Goal: Task Accomplishment & Management: Manage account settings

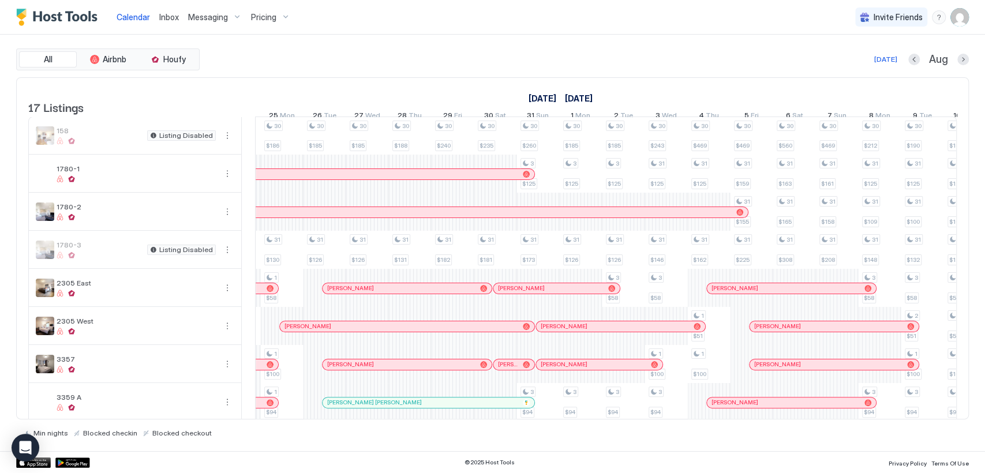
scroll to position [268, 0]
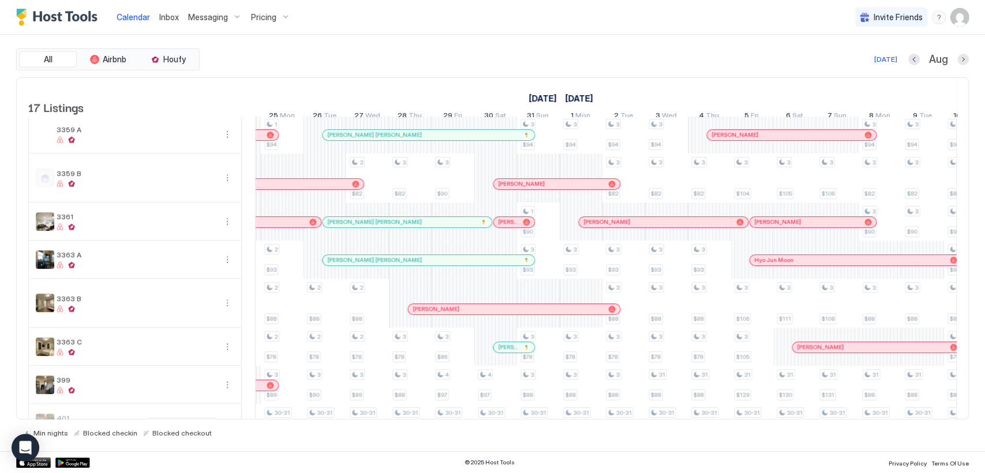
click at [406, 140] on div at bounding box center [406, 134] width 9 height 9
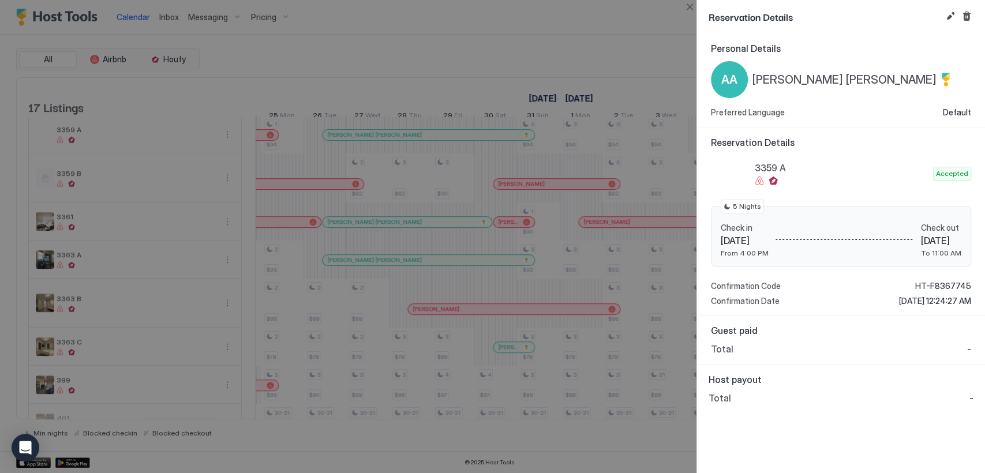
click at [971, 395] on span "-" at bounding box center [971, 398] width 4 height 12
click at [973, 397] on span "-" at bounding box center [971, 398] width 4 height 12
drag, startPoint x: 714, startPoint y: 394, endPoint x: 741, endPoint y: 392, distance: 26.6
click at [741, 392] on div "Total -" at bounding box center [841, 398] width 265 height 12
click at [803, 381] on span "Host payout" at bounding box center [841, 380] width 265 height 12
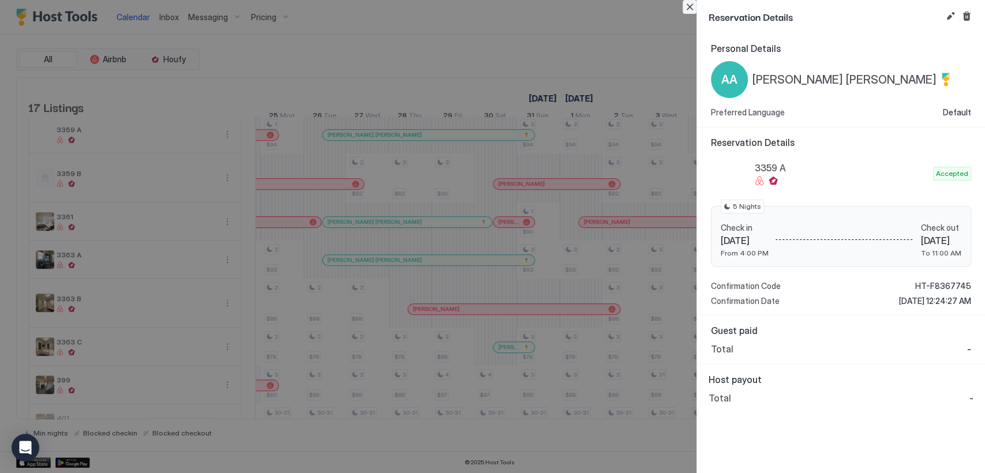
click at [688, 11] on button "Close" at bounding box center [690, 7] width 14 height 14
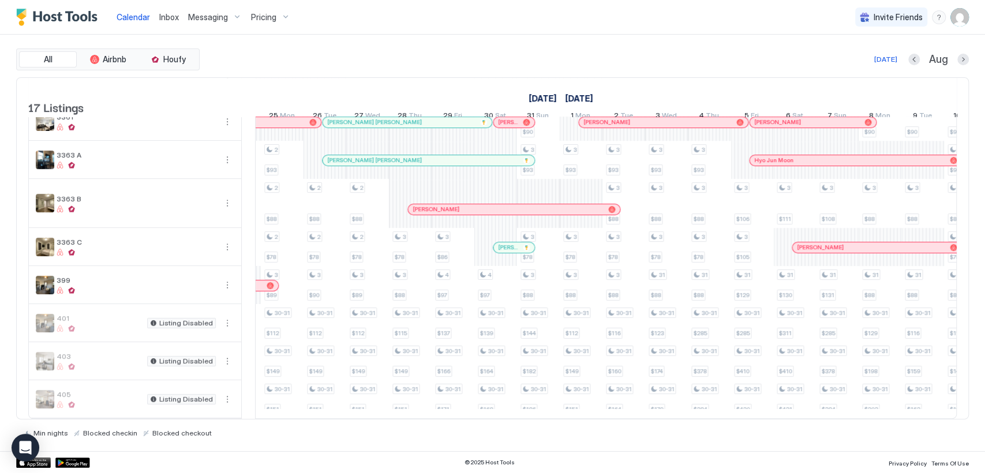
scroll to position [216, 0]
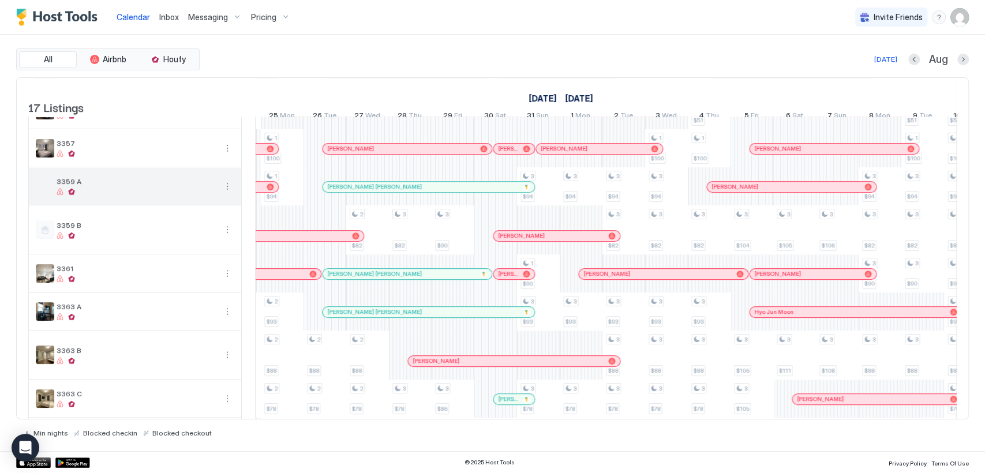
click at [179, 195] on div "3359 A" at bounding box center [136, 186] width 159 height 18
click at [226, 193] on button "More options" at bounding box center [227, 186] width 14 height 14
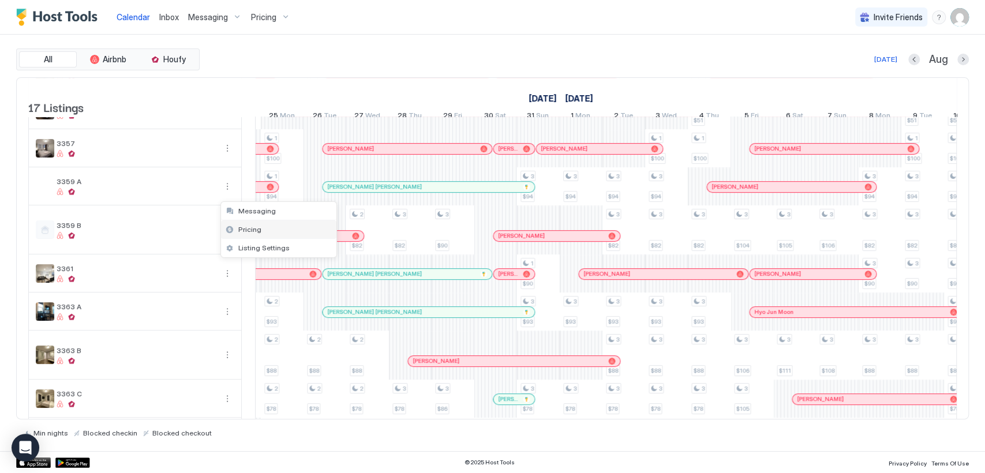
click at [268, 232] on div "Pricing" at bounding box center [278, 229] width 115 height 18
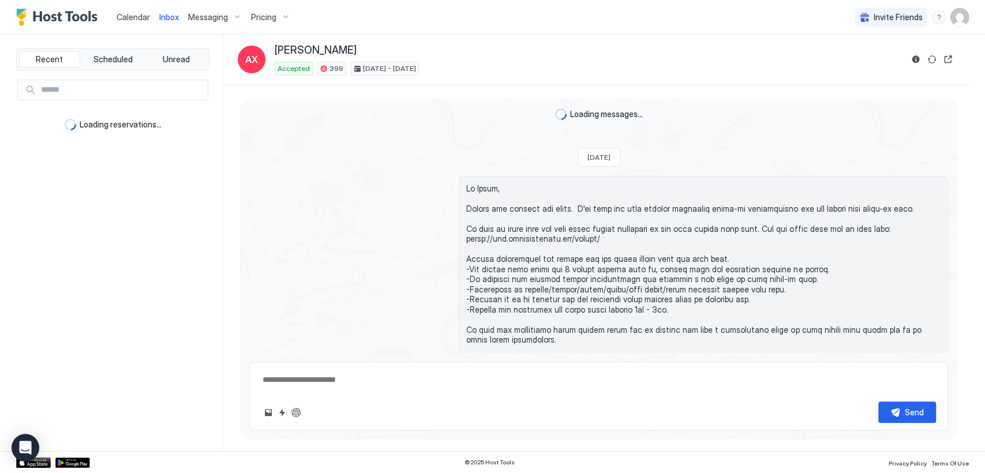
type textarea "*"
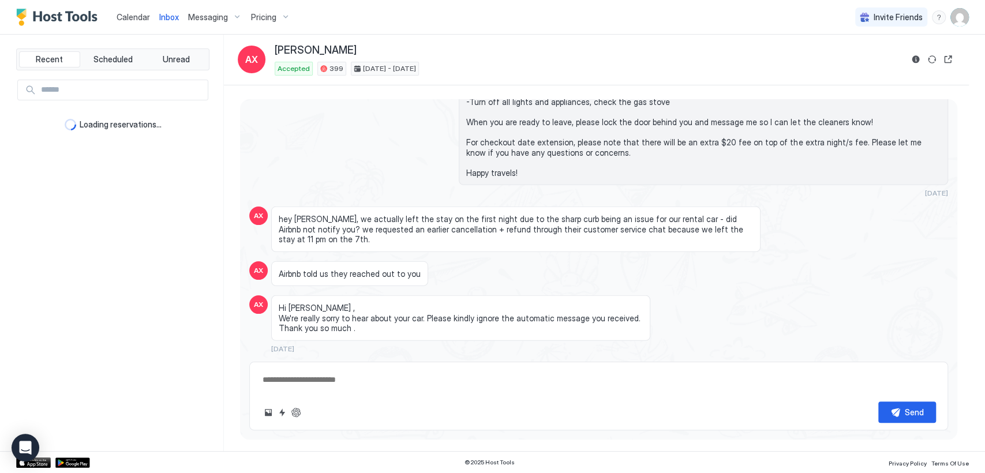
click at [136, 17] on span "Calendar" at bounding box center [133, 17] width 33 height 10
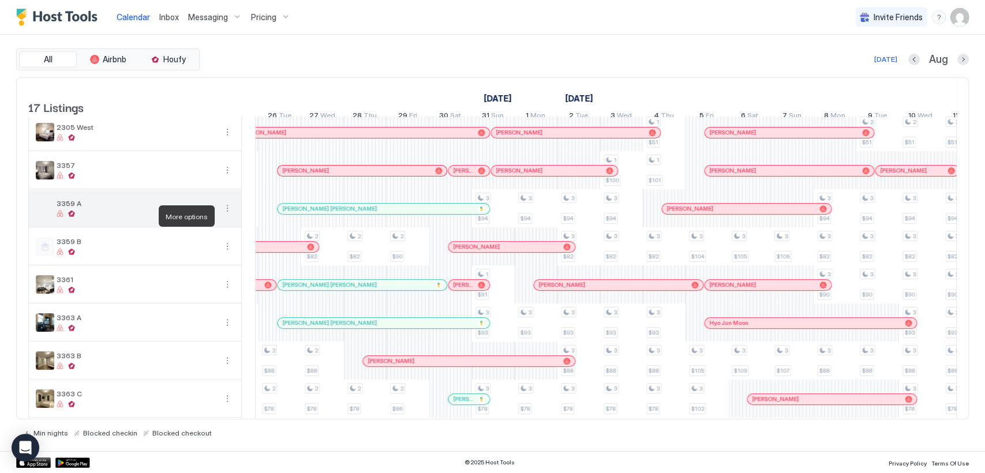
click at [226, 214] on button "More options" at bounding box center [227, 208] width 14 height 14
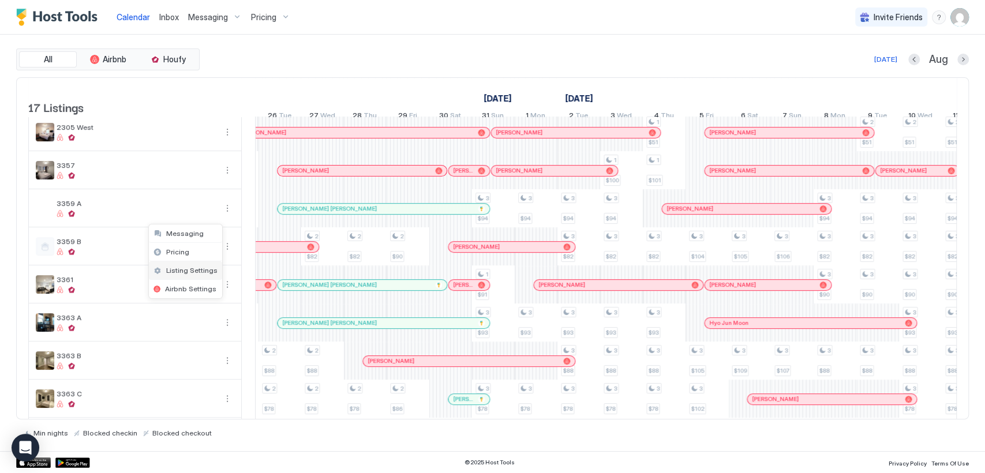
click at [216, 270] on span "Listing Settings" at bounding box center [191, 270] width 51 height 9
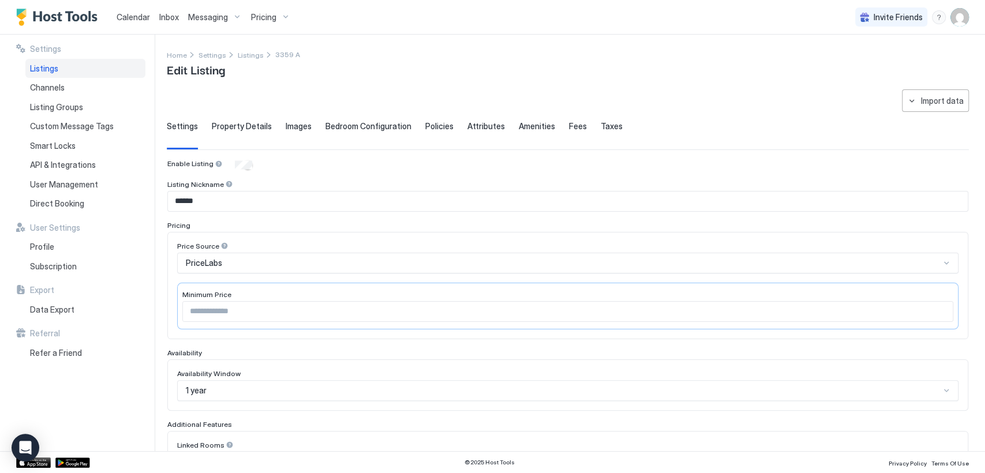
click at [587, 128] on span "Fees" at bounding box center [578, 126] width 18 height 10
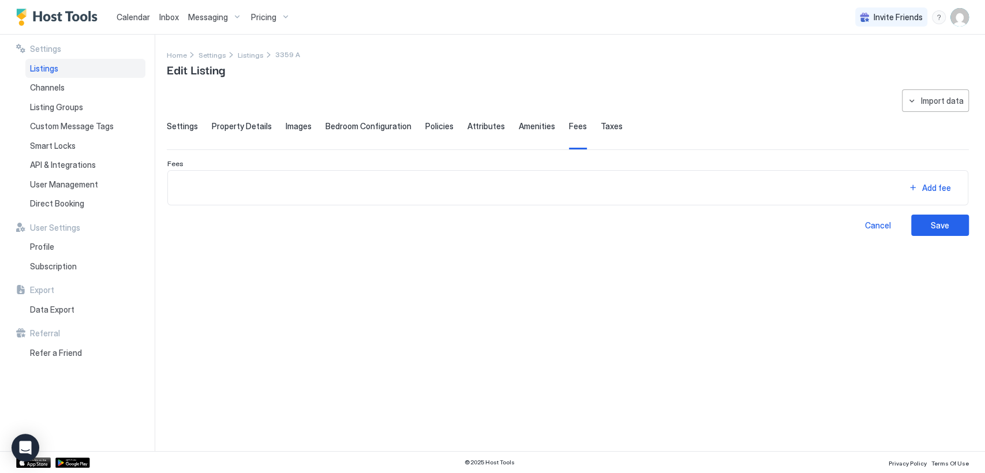
click at [623, 125] on span "Taxes" at bounding box center [612, 126] width 22 height 10
click at [505, 126] on span "Attributes" at bounding box center [486, 126] width 38 height 10
click at [454, 126] on span "Policies" at bounding box center [439, 126] width 28 height 10
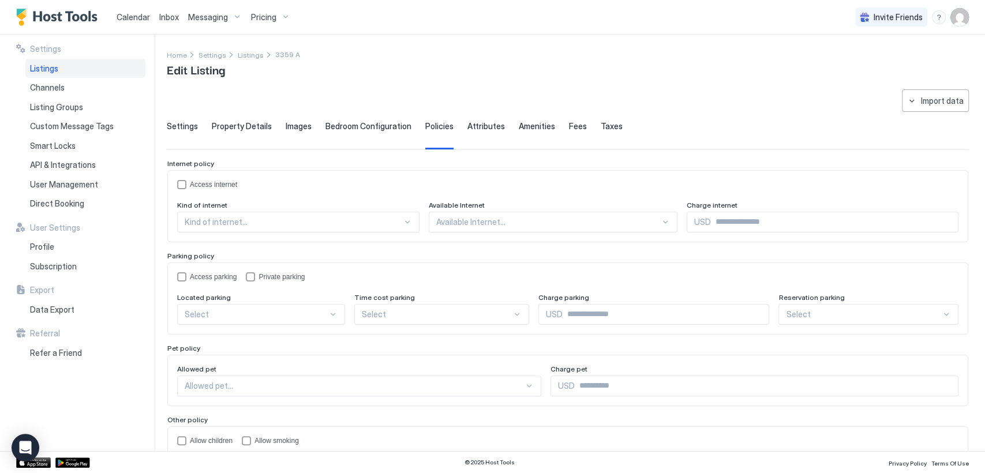
click at [226, 125] on span "Property Details" at bounding box center [242, 126] width 60 height 10
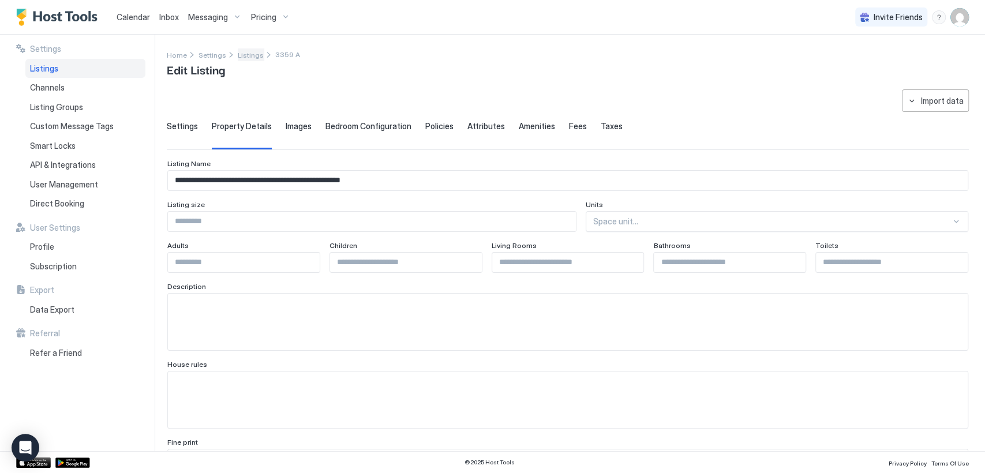
click at [264, 55] on span "Listings" at bounding box center [251, 55] width 26 height 9
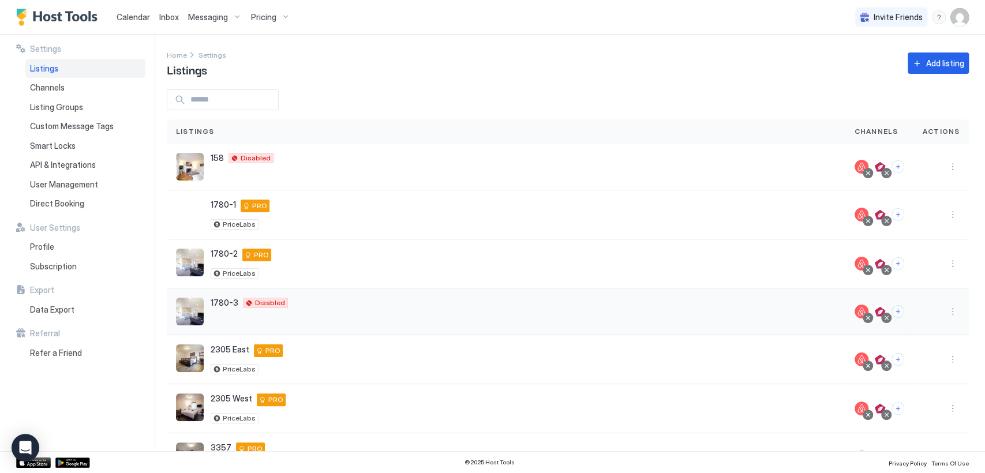
scroll to position [171, 0]
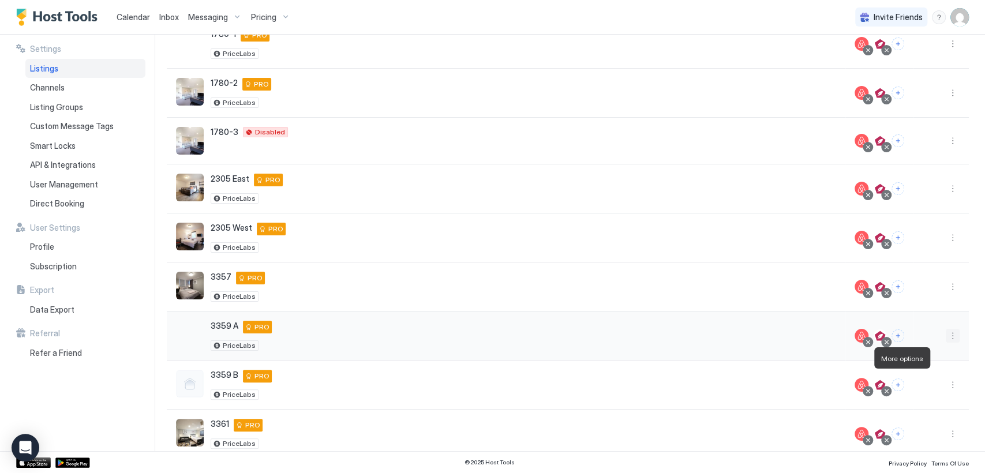
click at [946, 343] on button "More options" at bounding box center [953, 336] width 14 height 14
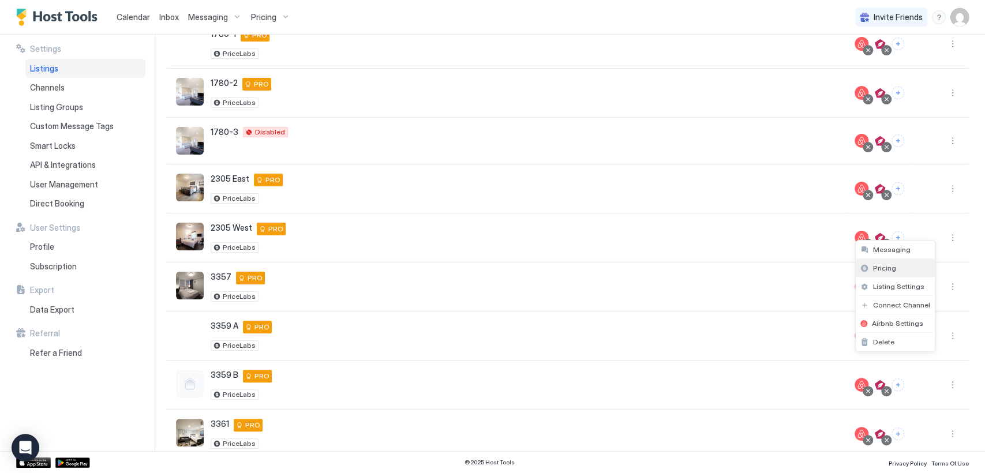
click at [919, 269] on div "Pricing" at bounding box center [895, 268] width 79 height 18
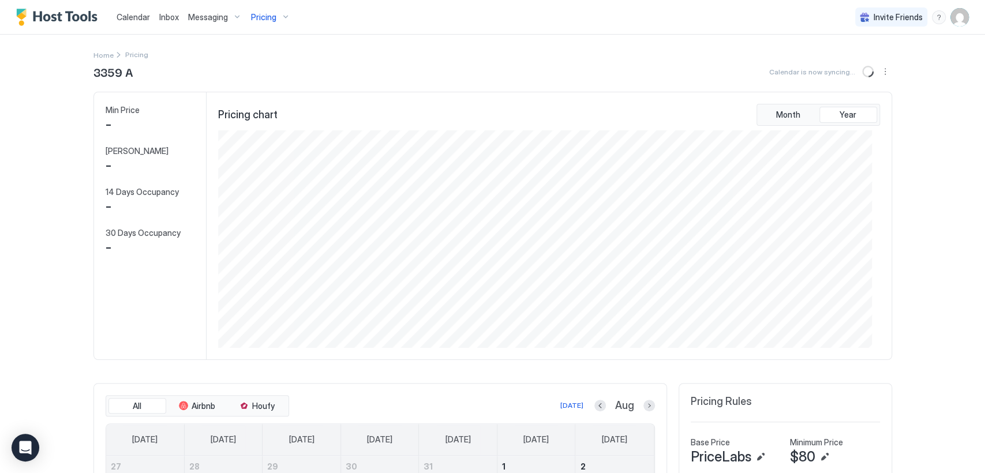
click at [141, 17] on span "Calendar" at bounding box center [133, 17] width 33 height 10
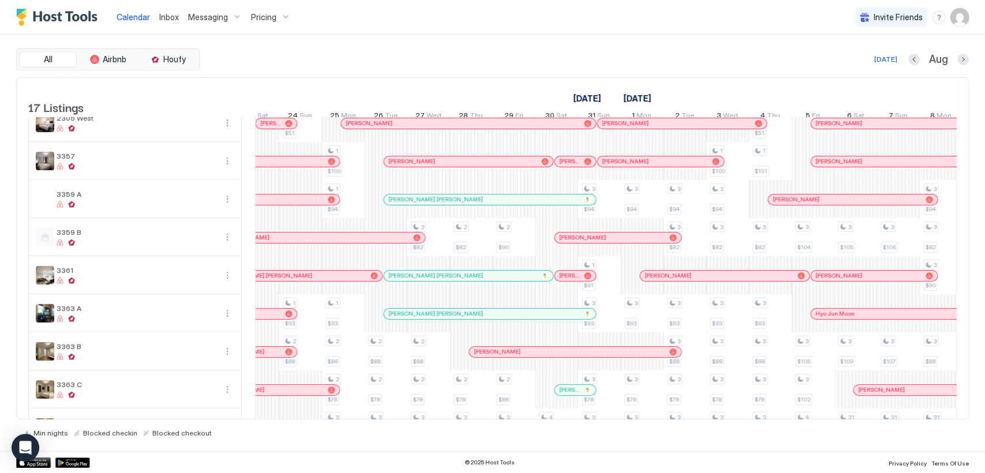
click at [0, 0] on div at bounding box center [0, 0] width 0 height 0
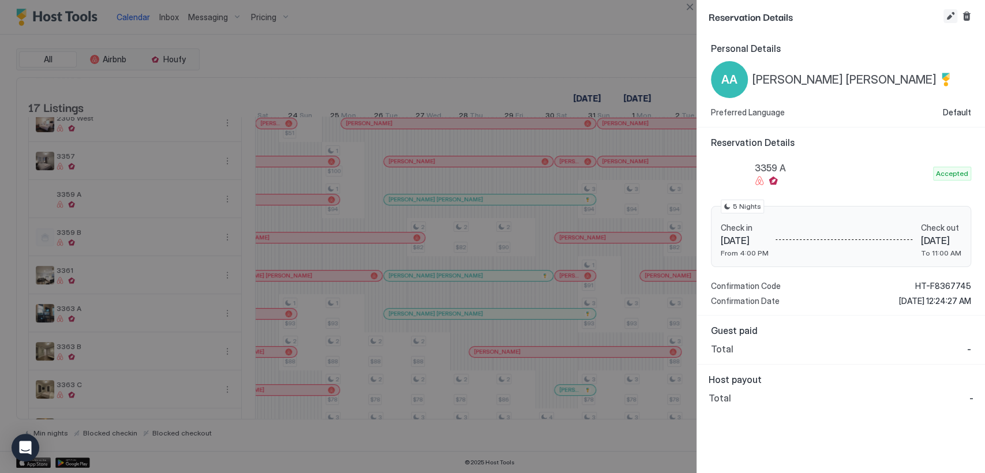
click at [952, 13] on button "Edit reservation" at bounding box center [950, 16] width 14 height 14
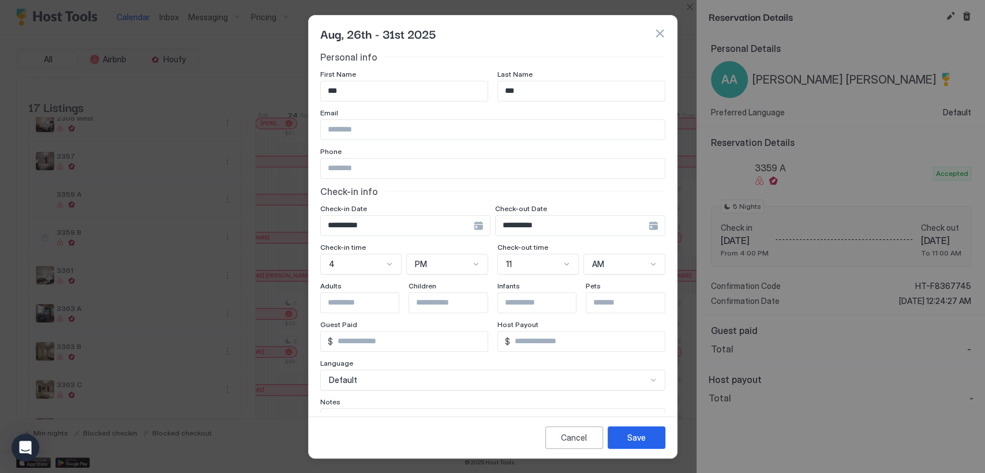
click at [488, 81] on div "Host Payout" at bounding box center [404, 75] width 168 height 11
click at [582, 435] on div "Cancel" at bounding box center [574, 438] width 26 height 12
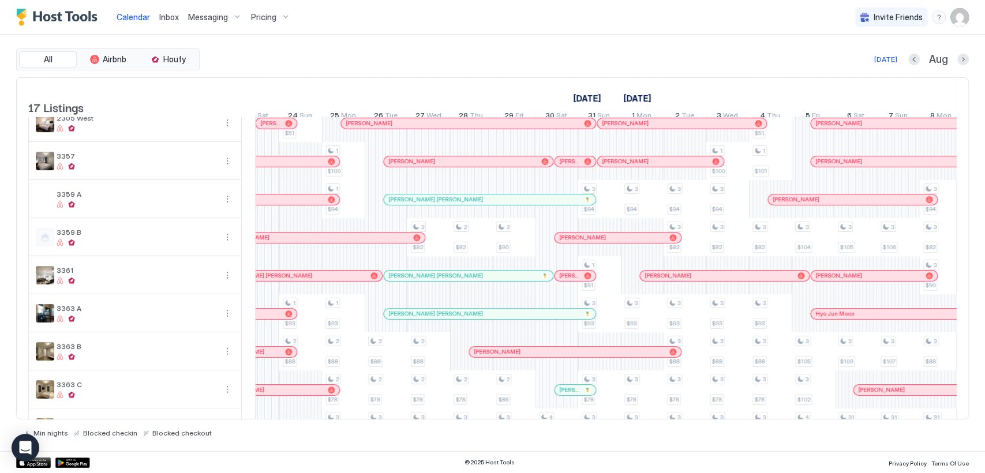
click at [418, 202] on link "[PERSON_NAME] [PERSON_NAME]" at bounding box center [489, 200] width 213 height 12
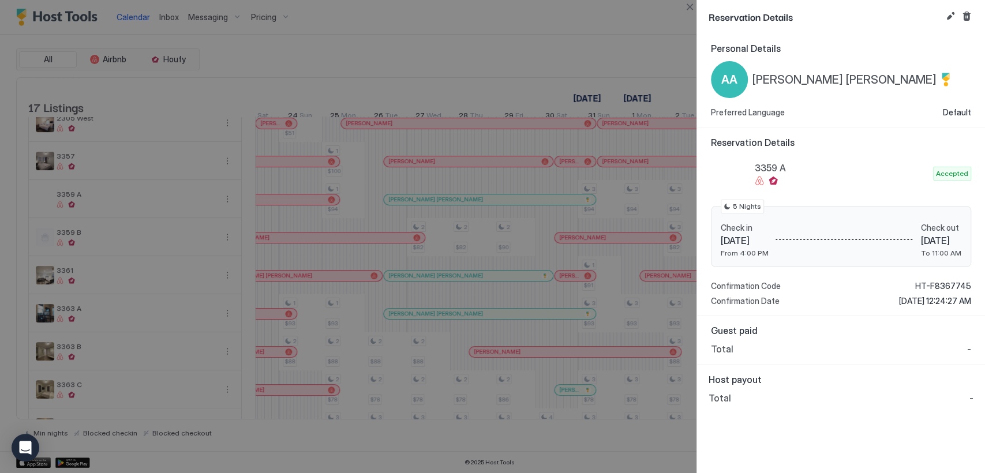
click at [418, 206] on div at bounding box center [492, 236] width 985 height 473
click at [965, 17] on button "Cancel reservation" at bounding box center [967, 16] width 14 height 14
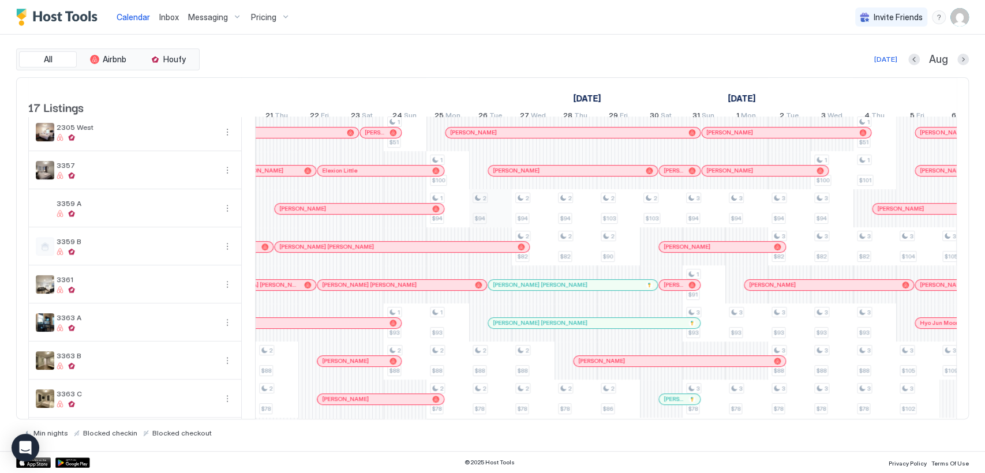
click at [488, 212] on div "30 $209 2 $98 31 $144 1 $82 1 $88 1 $88 30-31 $123 30-31 $154 30-31 $157 30 $21…" at bounding box center [639, 246] width 2391 height 647
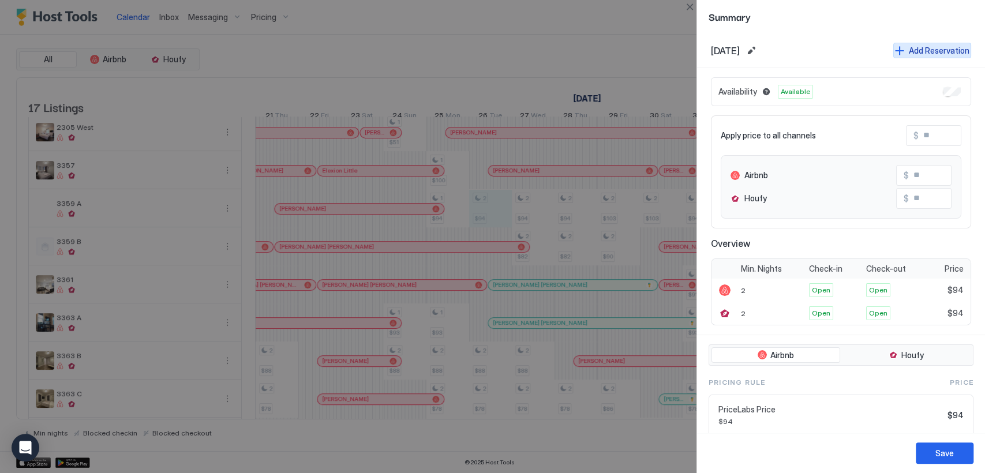
click at [916, 53] on div "Add Reservation" at bounding box center [939, 50] width 61 height 12
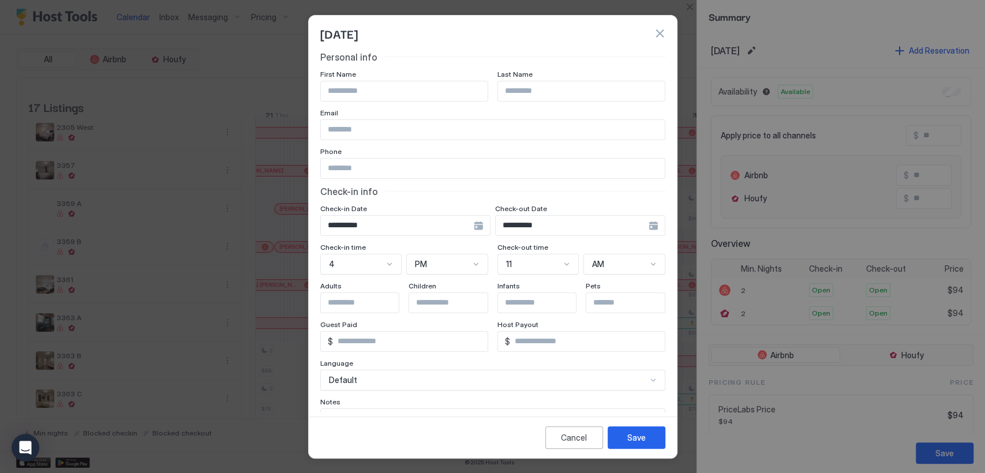
click at [490, 223] on div "**********" at bounding box center [405, 225] width 170 height 21
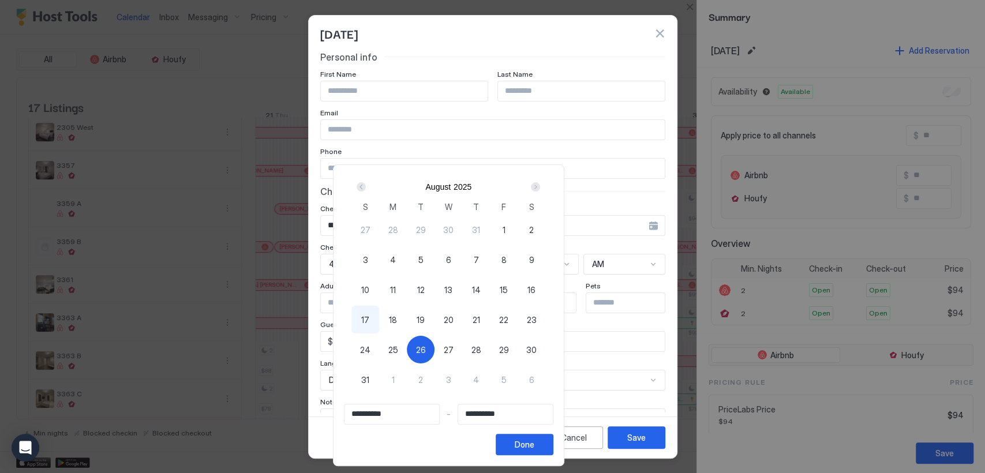
click at [369, 377] on span "31" at bounding box center [365, 380] width 8 height 12
type input "**********"
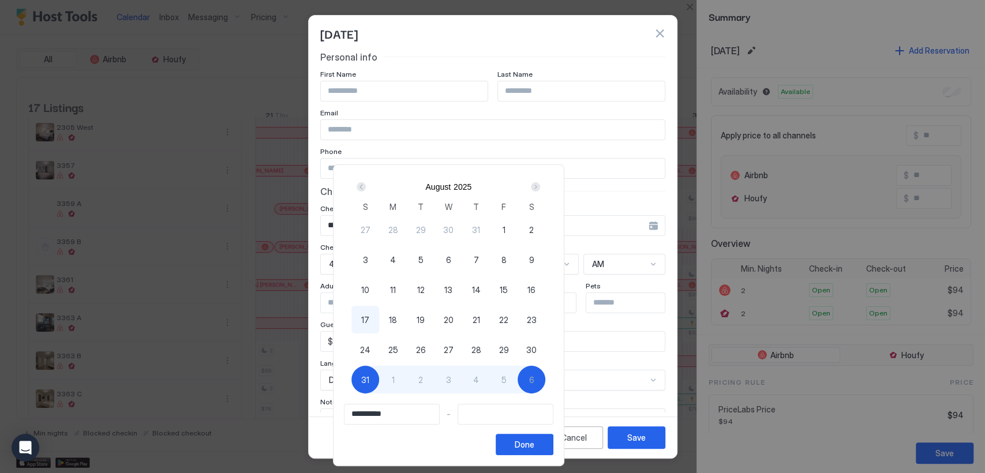
click at [394, 89] on div at bounding box center [492, 236] width 985 height 473
type input "**********"
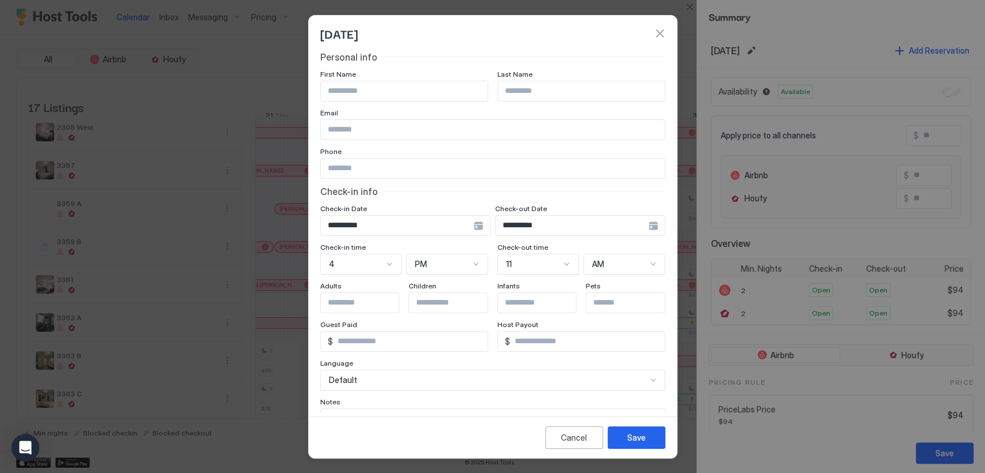
click at [402, 92] on input "Input Field" at bounding box center [404, 91] width 167 height 20
type input "*"
type input "***"
click at [560, 95] on input "Input Field" at bounding box center [581, 91] width 167 height 20
type input "***"
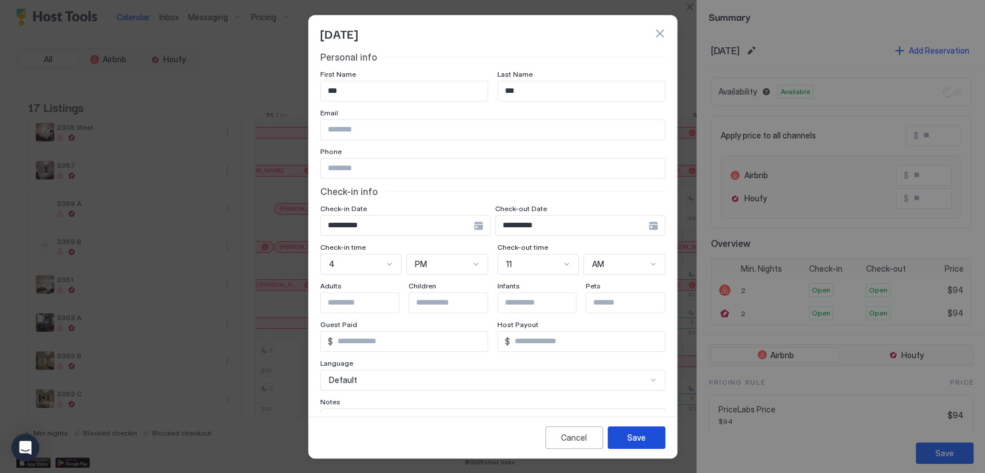
click at [623, 439] on button "Save" at bounding box center [637, 437] width 58 height 23
click at [474, 219] on input "**********" at bounding box center [397, 226] width 153 height 20
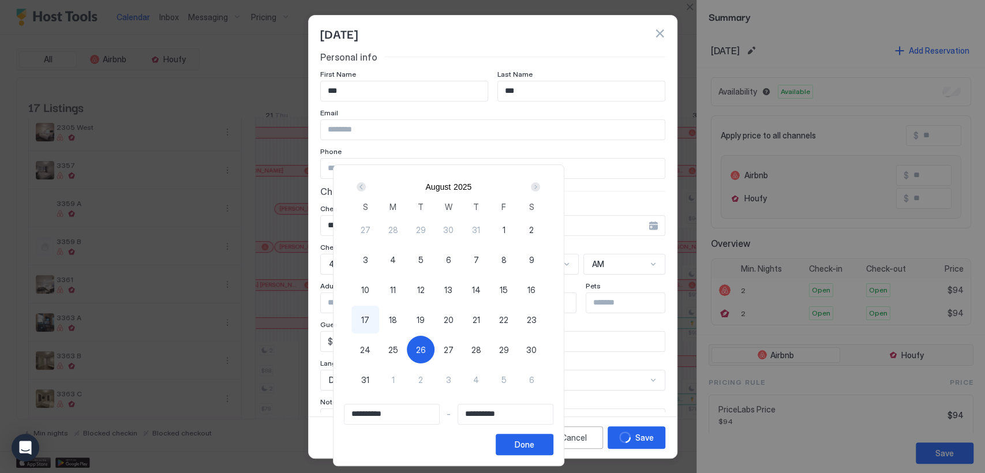
click at [369, 380] on span "31" at bounding box center [365, 380] width 8 height 12
type input "**********"
click at [534, 440] on div "Done" at bounding box center [525, 445] width 20 height 12
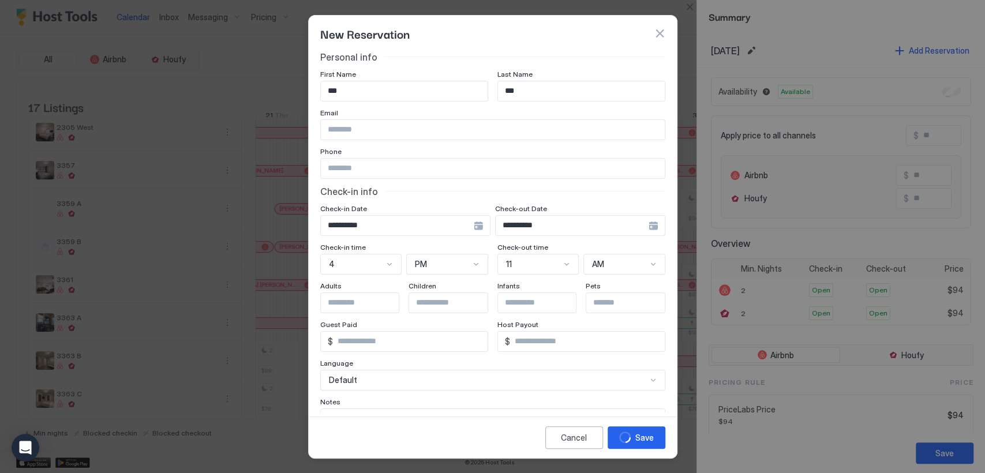
click at [478, 226] on div "**********" at bounding box center [405, 225] width 170 height 21
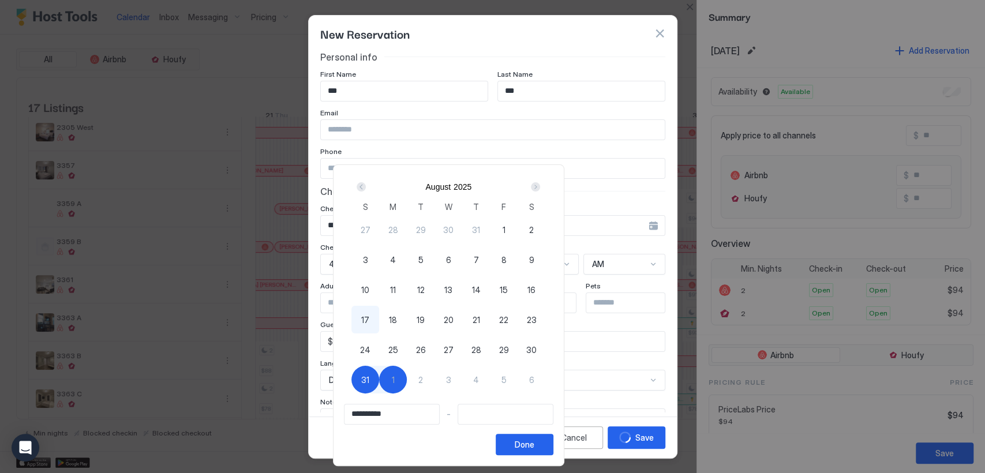
click at [426, 349] on span "26" at bounding box center [421, 350] width 10 height 12
type input "**********"
click at [369, 377] on span "31" at bounding box center [365, 380] width 8 height 12
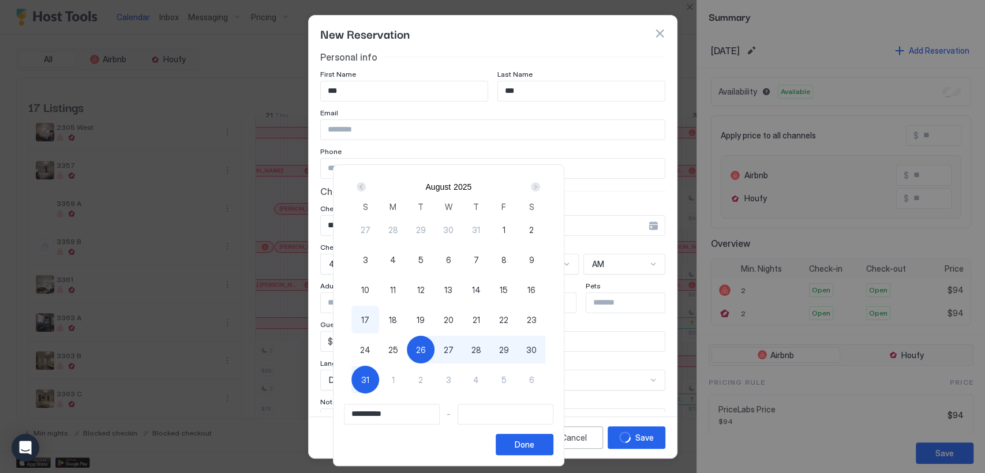
type input "**********"
click at [534, 444] on div "Done" at bounding box center [525, 445] width 20 height 12
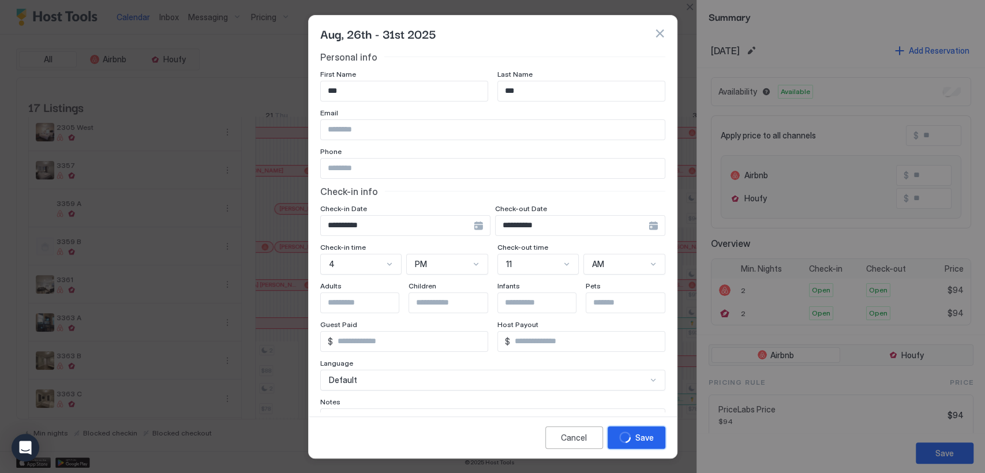
click at [646, 439] on div "Save" at bounding box center [644, 438] width 18 height 12
click at [628, 438] on icon "loading" at bounding box center [624, 437] width 15 height 15
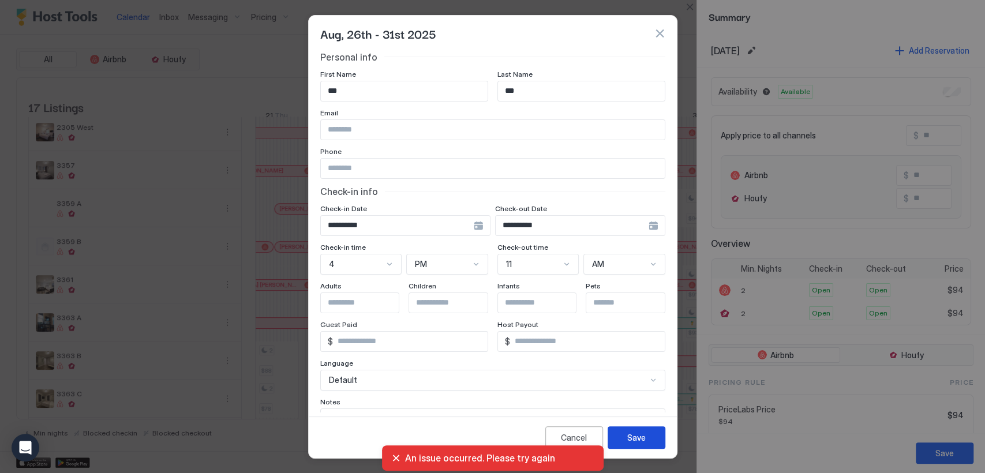
click at [645, 434] on div "Save" at bounding box center [636, 438] width 18 height 12
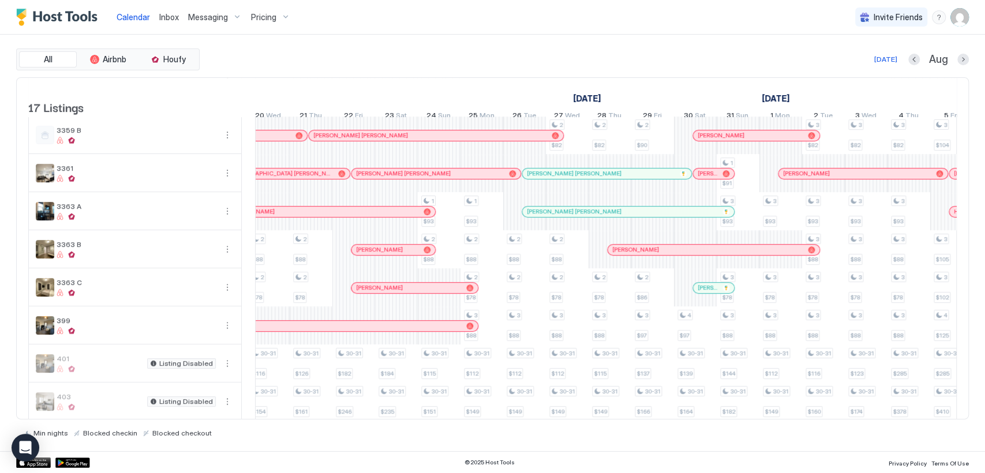
scroll to position [171, 0]
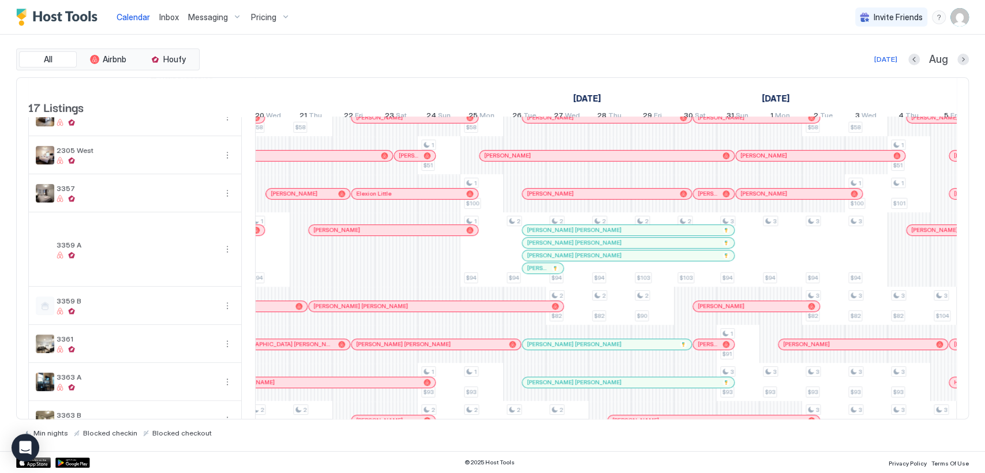
click at [708, 235] on div at bounding box center [709, 230] width 9 height 9
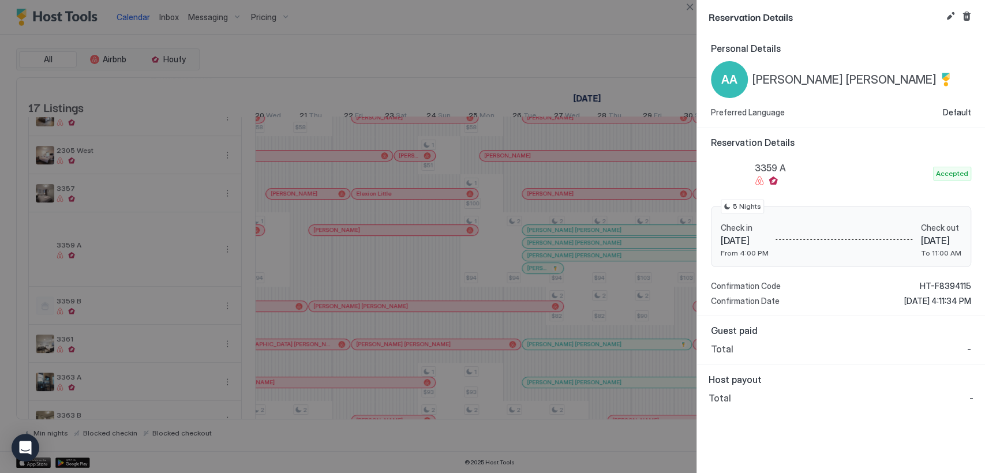
click at [448, 57] on div at bounding box center [492, 236] width 985 height 473
click at [627, 27] on div at bounding box center [492, 236] width 985 height 473
click at [688, 6] on button "Close" at bounding box center [690, 7] width 14 height 14
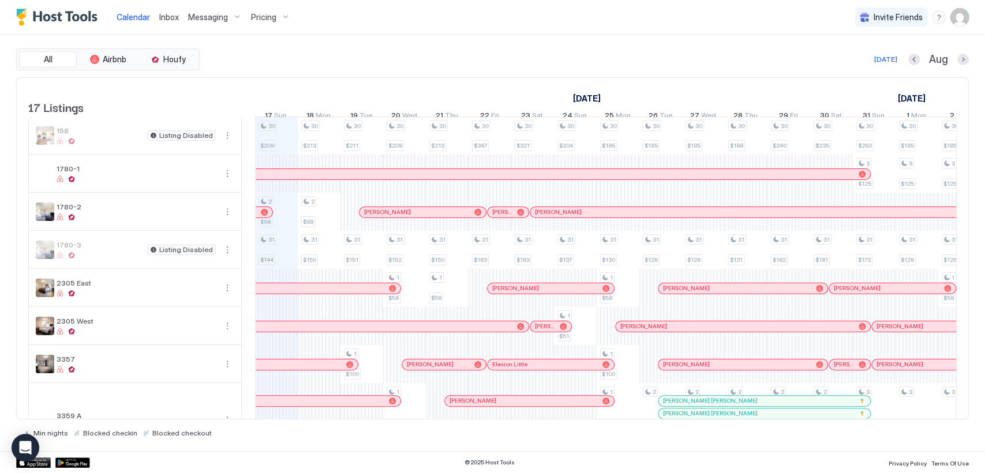
scroll to position [171, 0]
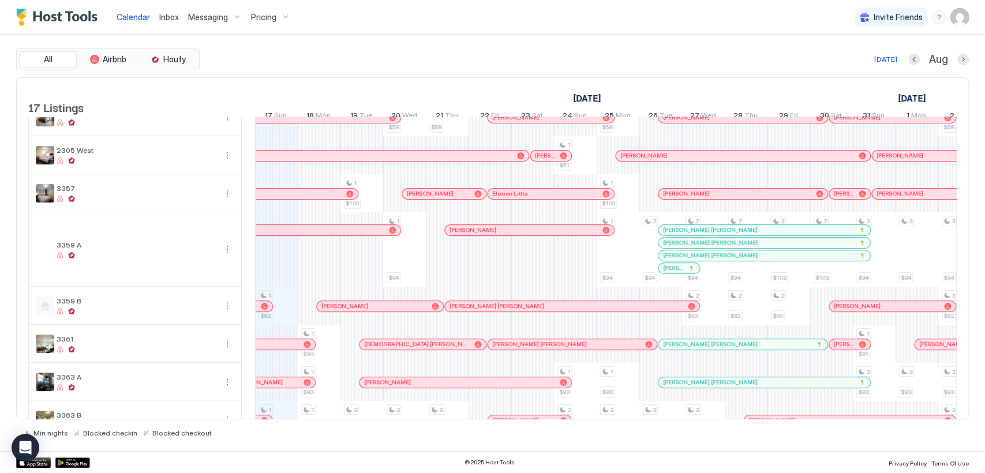
click at [674, 273] on div at bounding box center [674, 268] width 9 height 9
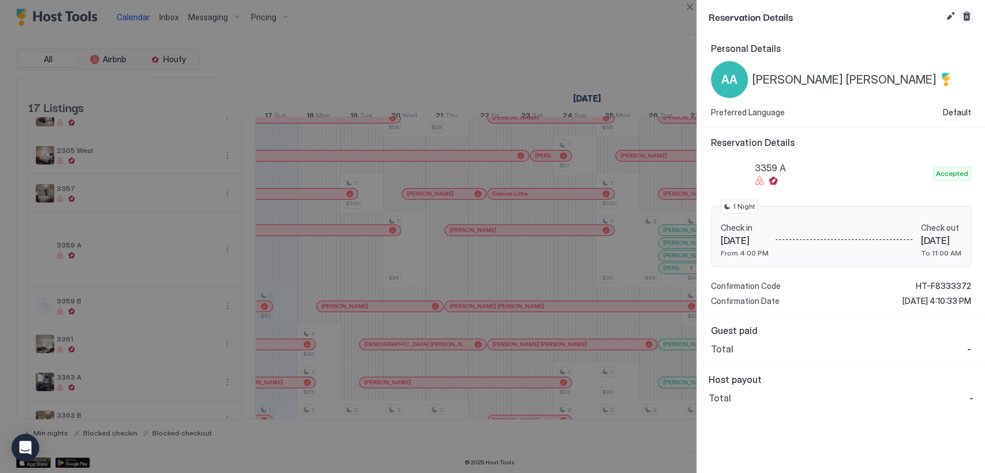
click at [964, 14] on button "Cancel reservation" at bounding box center [967, 16] width 14 height 14
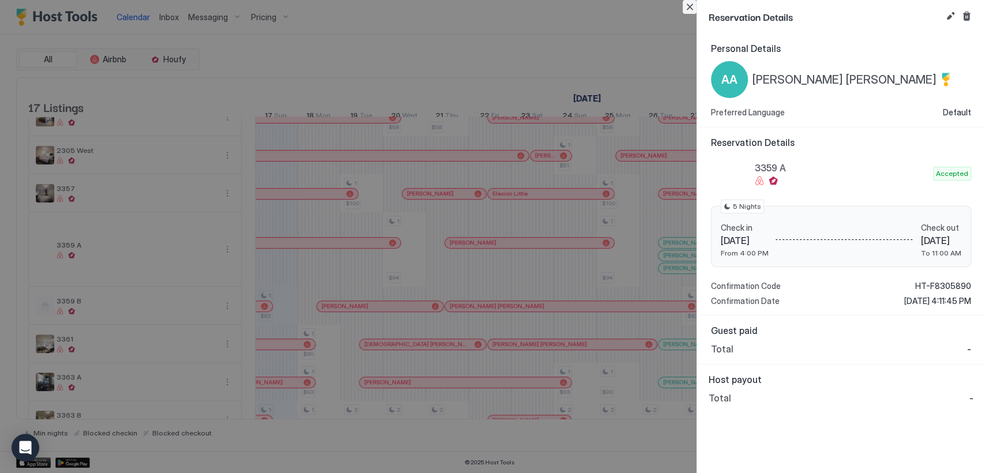
click at [691, 8] on button "Close" at bounding box center [690, 7] width 14 height 14
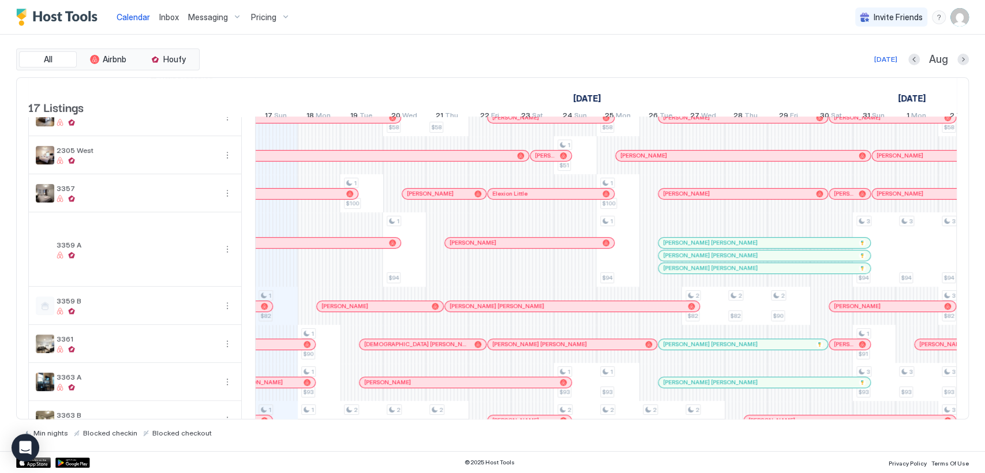
click at [753, 248] on div at bounding box center [757, 242] width 9 height 9
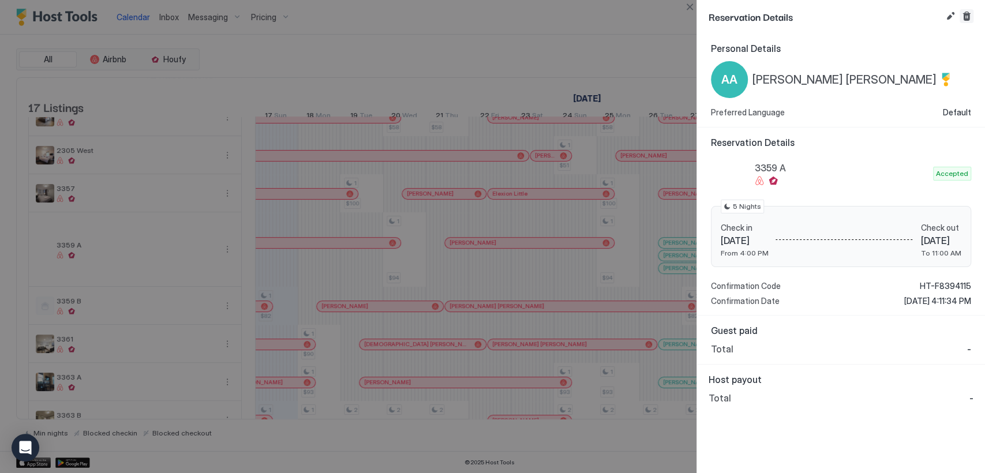
click at [962, 16] on button "Cancel reservation" at bounding box center [967, 16] width 14 height 14
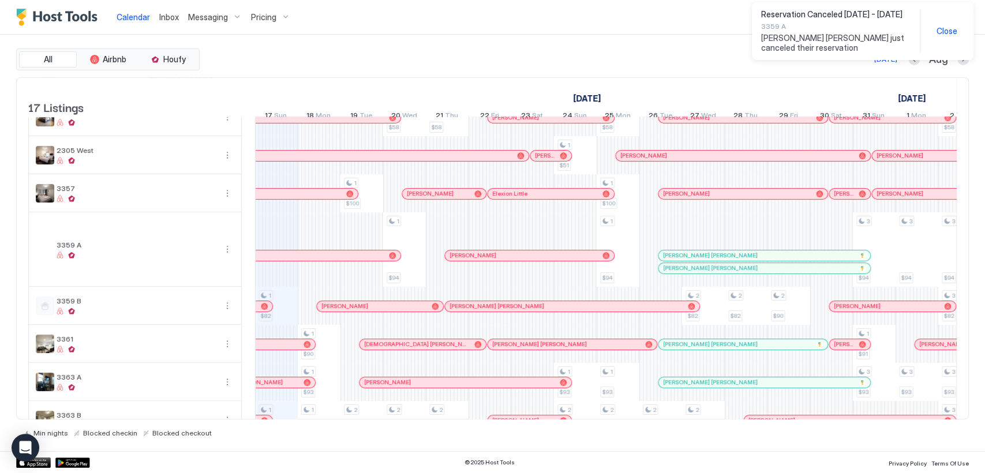
click at [0, 0] on div at bounding box center [0, 0] width 0 height 0
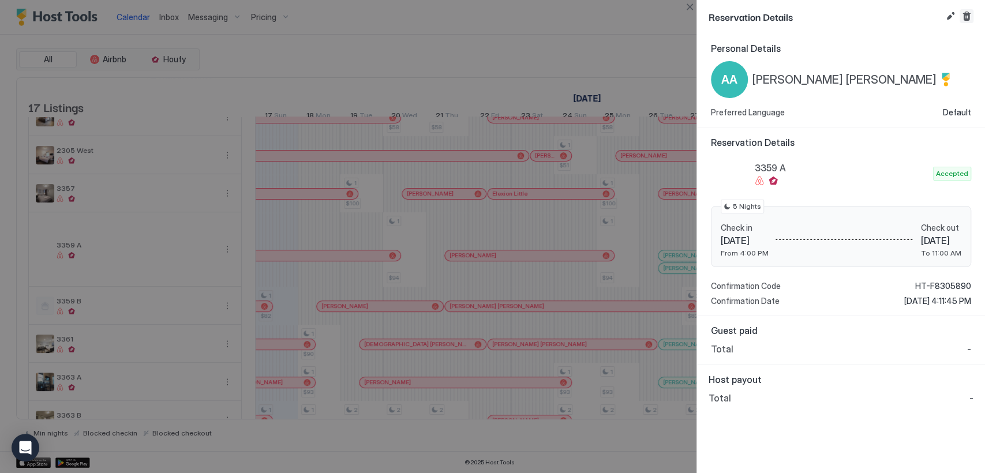
click at [965, 18] on button "Cancel reservation" at bounding box center [967, 16] width 14 height 14
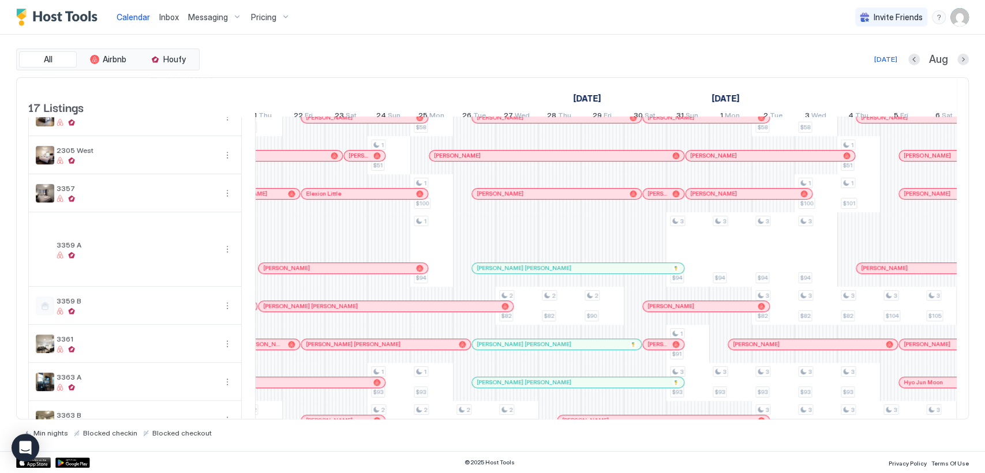
scroll to position [342, 0]
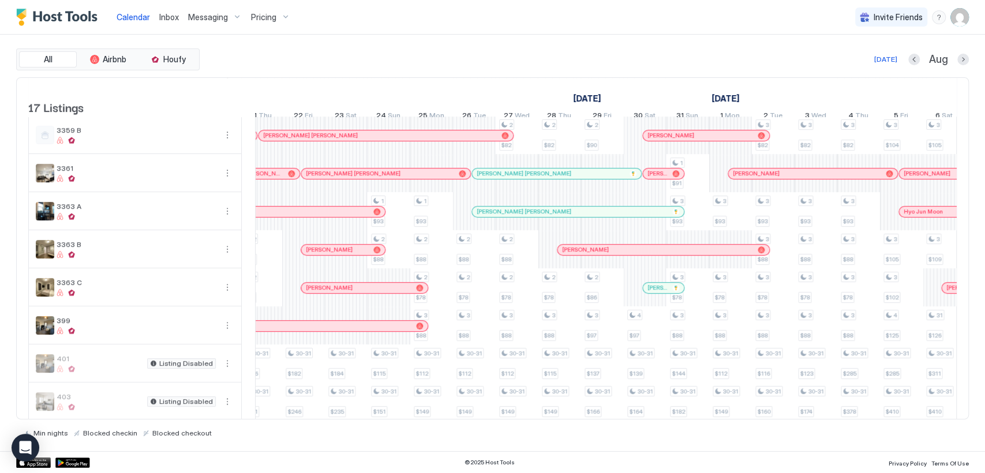
click at [0, 0] on div at bounding box center [0, 0] width 0 height 0
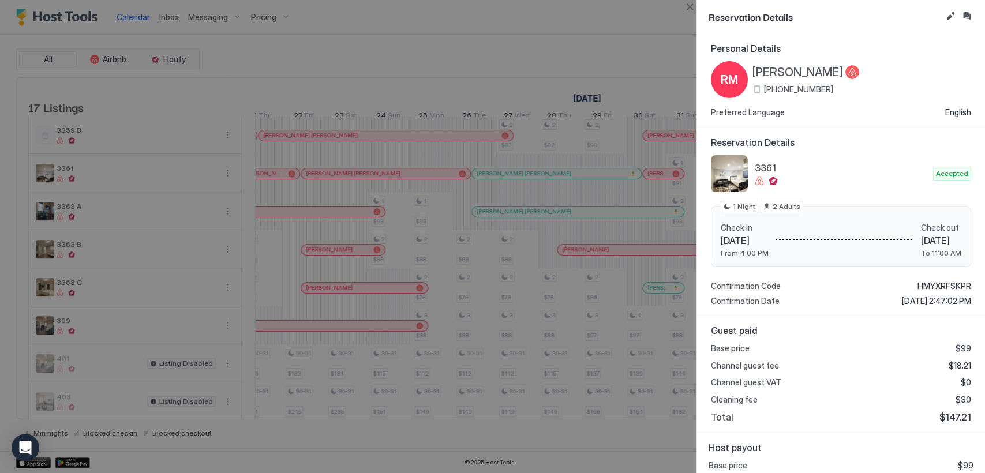
click at [351, 215] on div at bounding box center [492, 236] width 985 height 473
click at [352, 219] on div at bounding box center [492, 236] width 985 height 473
click at [688, 7] on button "Close" at bounding box center [690, 7] width 14 height 14
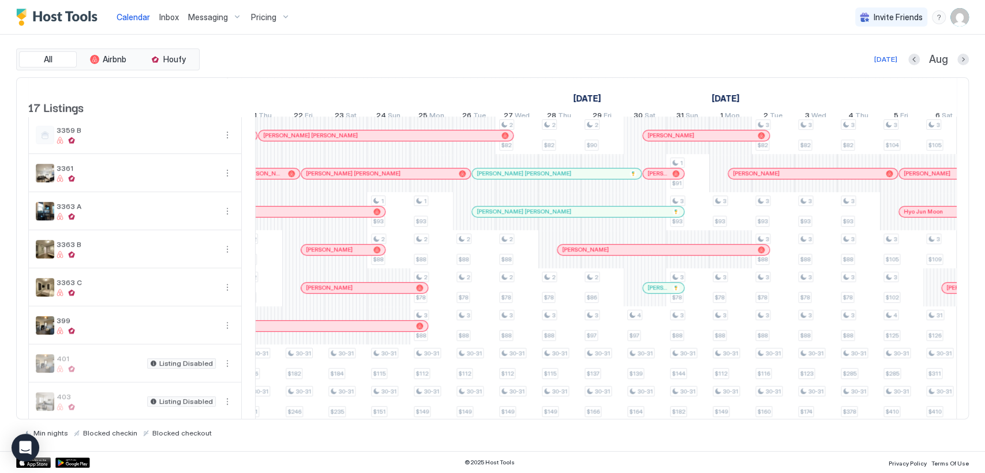
click at [366, 216] on div at bounding box center [370, 211] width 9 height 9
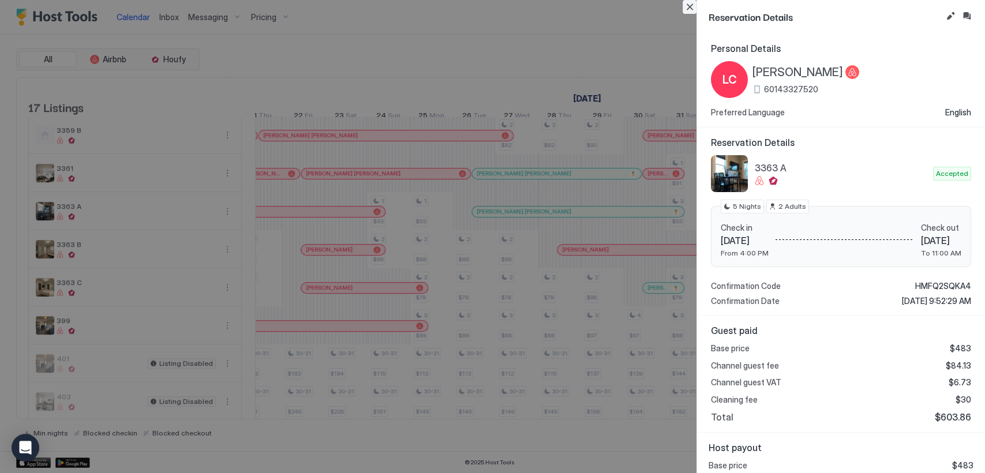
click at [688, 8] on button "Close" at bounding box center [690, 7] width 14 height 14
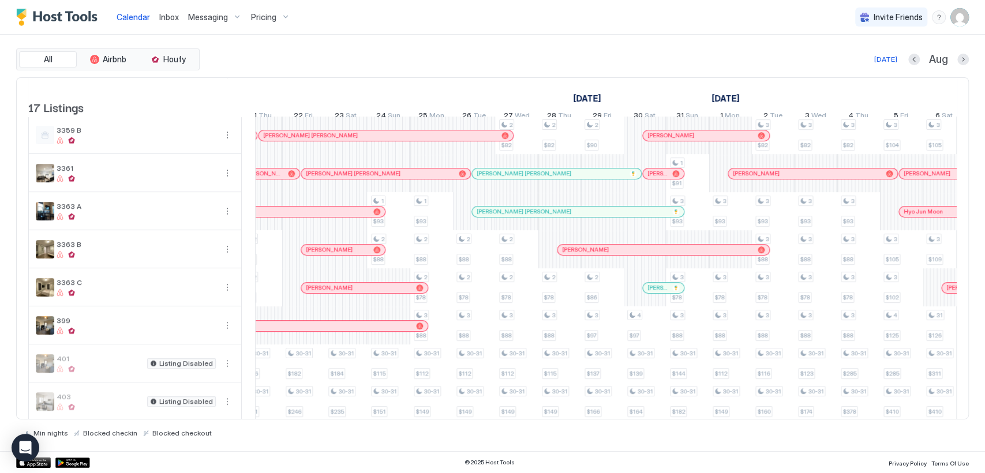
scroll to position [171, 0]
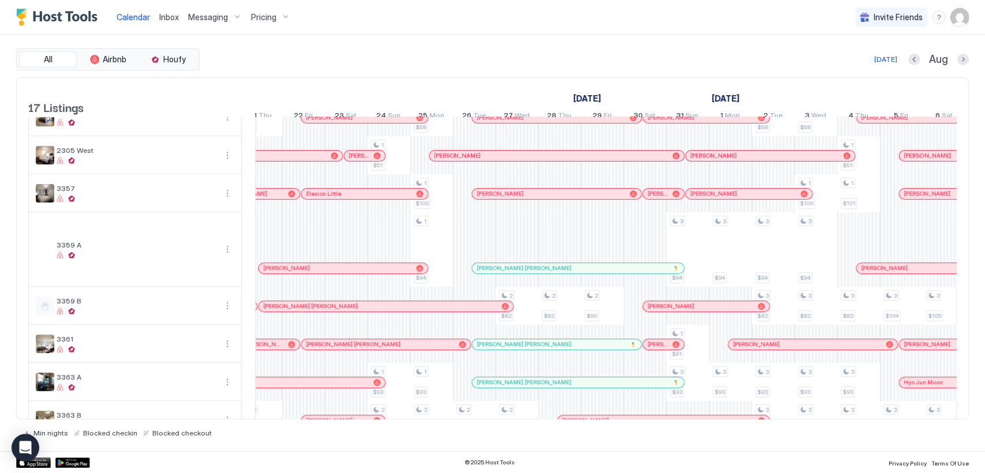
click at [354, 273] on div at bounding box center [354, 268] width 9 height 9
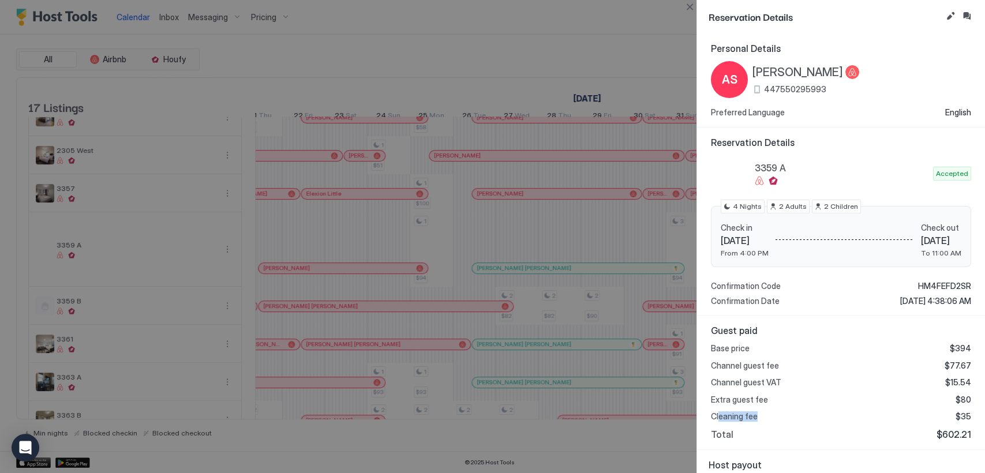
drag, startPoint x: 719, startPoint y: 413, endPoint x: 761, endPoint y: 413, distance: 42.1
click at [758, 413] on span "Cleaning fee" at bounding box center [734, 416] width 47 height 10
click at [688, 10] on button "Close" at bounding box center [690, 7] width 14 height 14
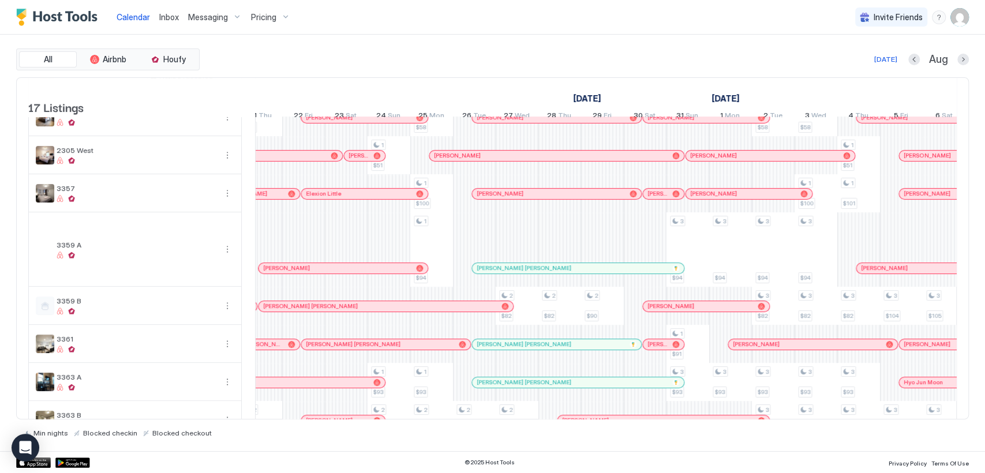
click at [528, 349] on div at bounding box center [528, 344] width 9 height 9
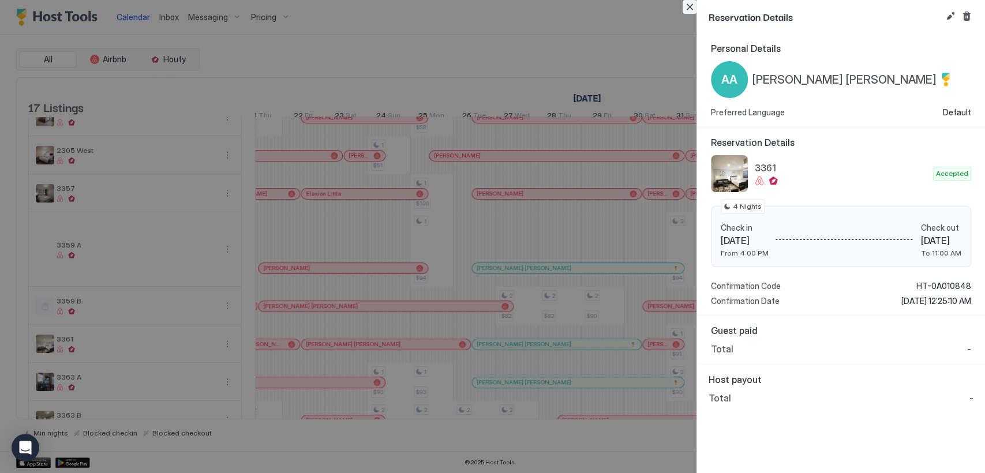
click at [687, 10] on button "Close" at bounding box center [690, 7] width 14 height 14
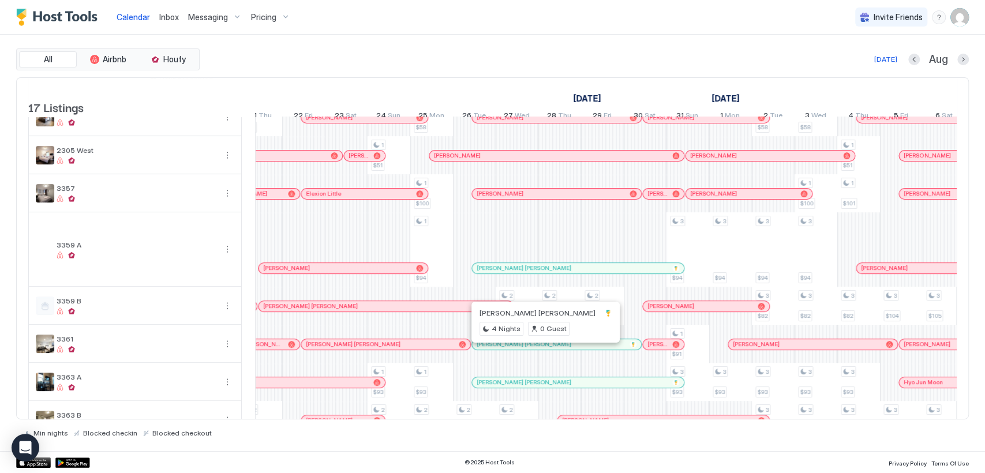
click at [540, 349] on div at bounding box center [539, 344] width 9 height 9
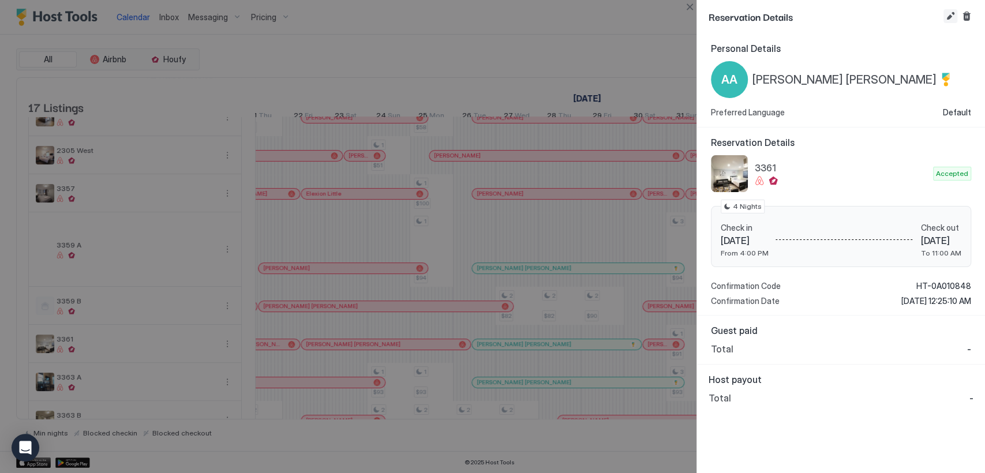
click at [949, 18] on button "Edit reservation" at bounding box center [950, 16] width 14 height 14
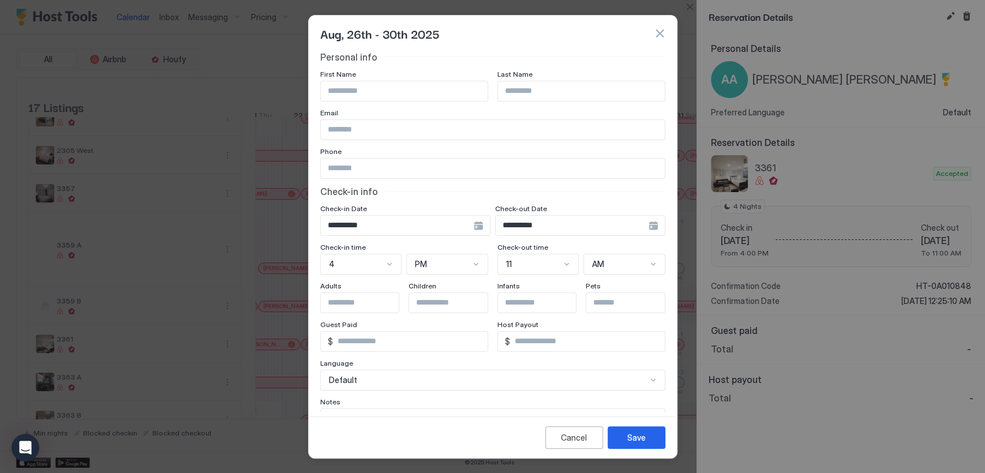
scroll to position [65, 0]
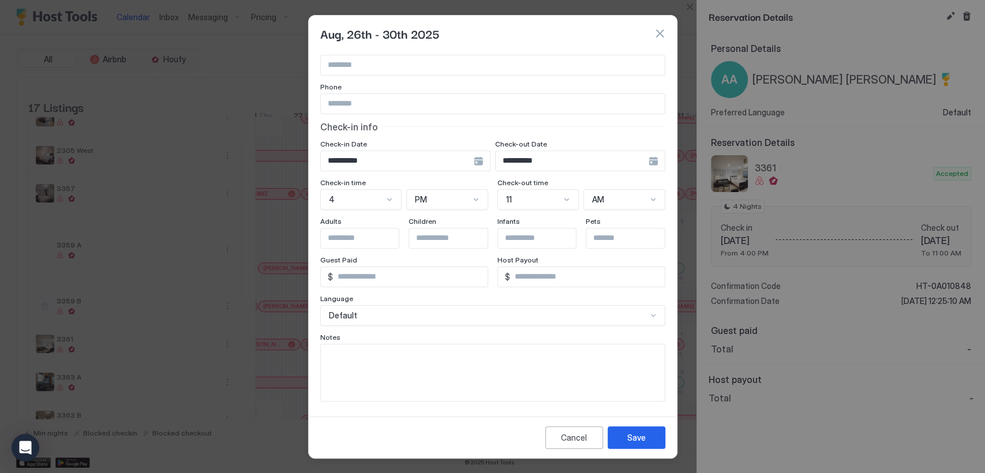
drag, startPoint x: 662, startPoint y: 37, endPoint x: 646, endPoint y: 87, distance: 52.7
click at [661, 37] on button "button" at bounding box center [660, 34] width 12 height 12
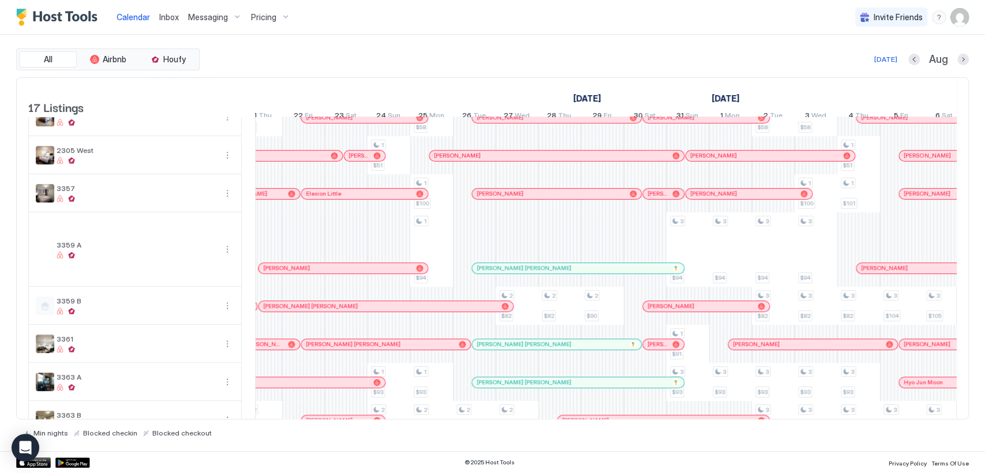
click at [665, 349] on div at bounding box center [665, 344] width 9 height 9
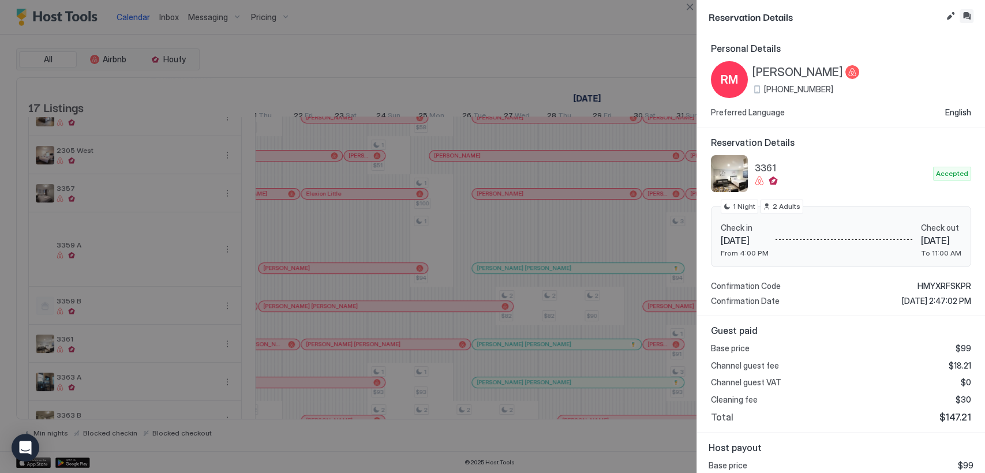
click at [963, 16] on button "Inbox" at bounding box center [967, 16] width 14 height 14
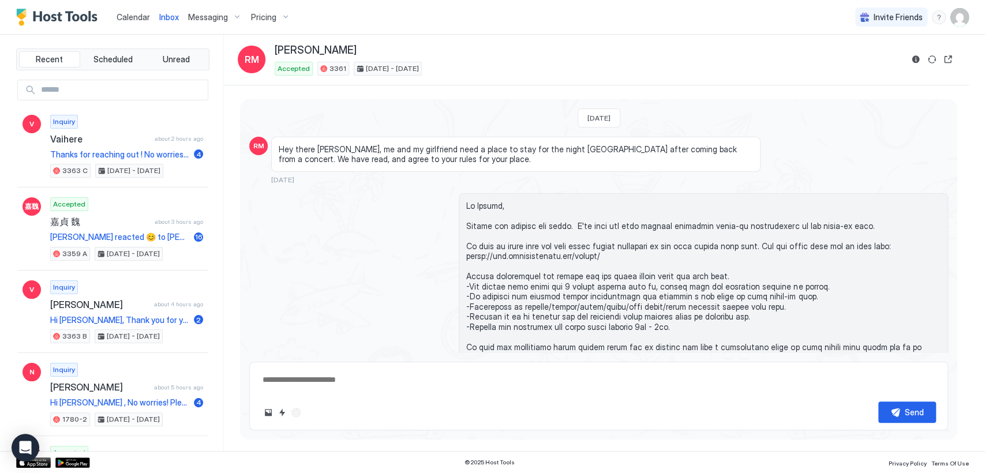
type textarea "*"
